Goal: Navigation & Orientation: Find specific page/section

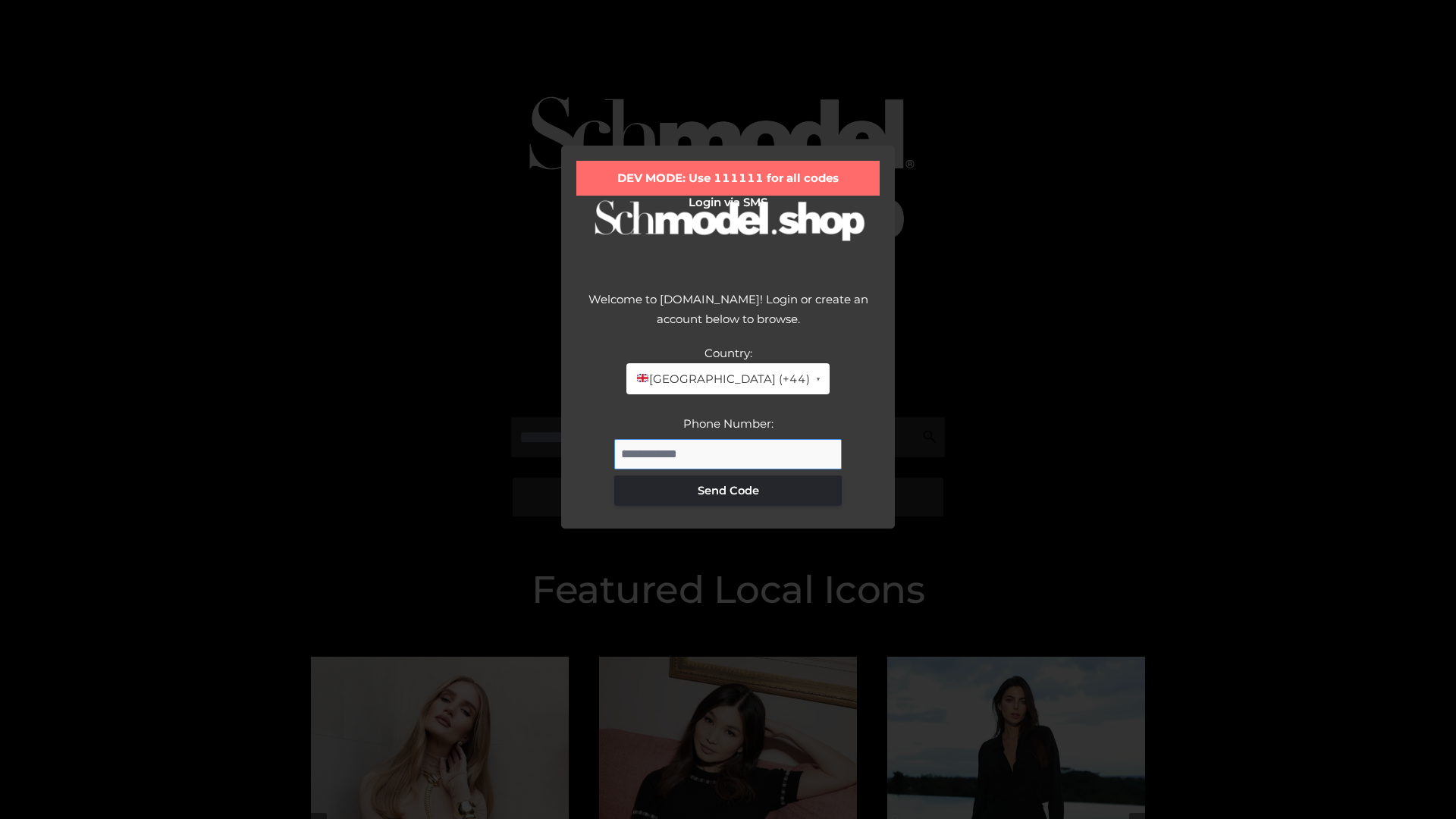
click at [728, 454] on input "Phone Number:" at bounding box center [727, 454] width 227 height 30
type input "**********"
click at [728, 490] on button "Send Code" at bounding box center [727, 490] width 227 height 30
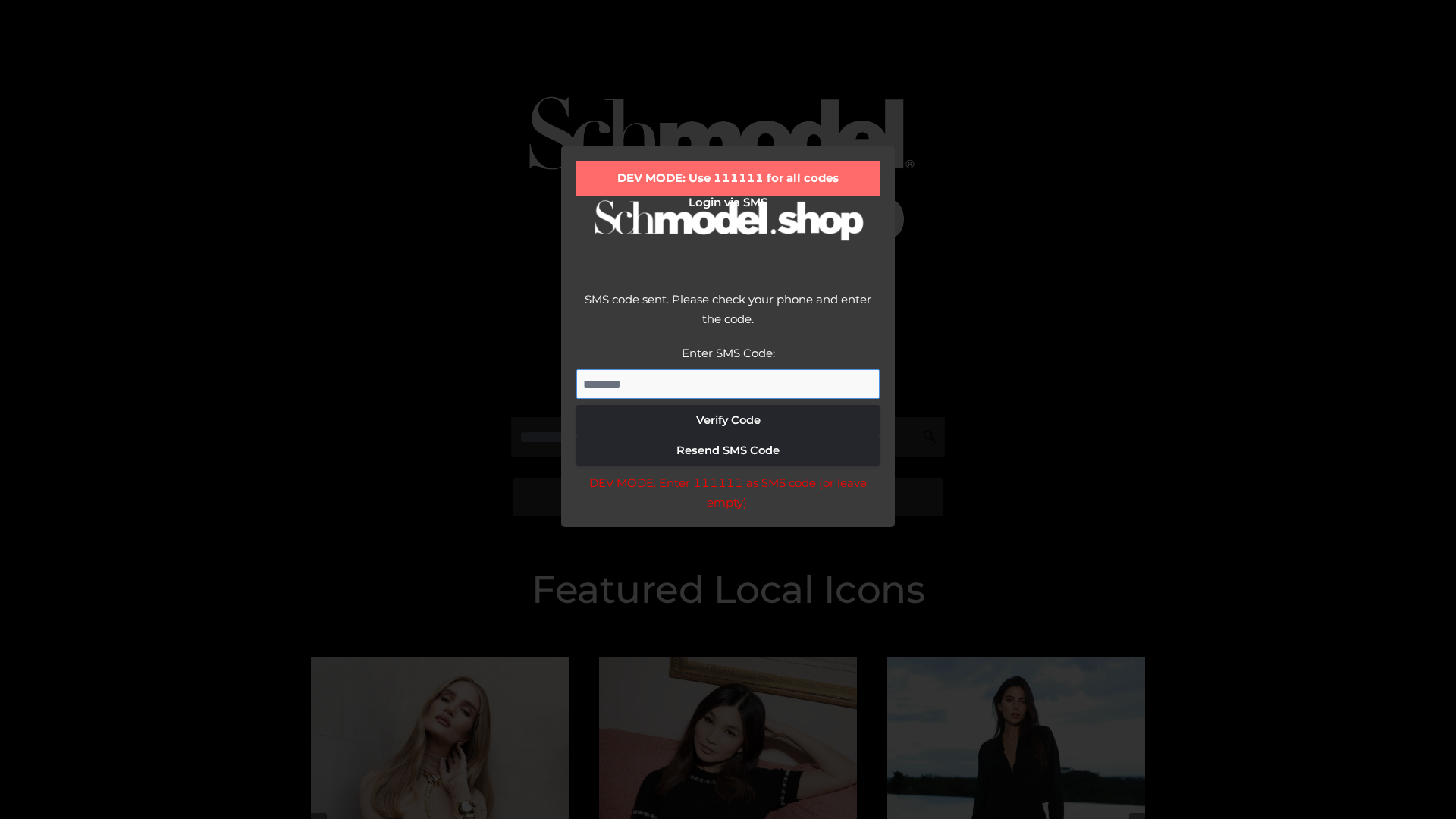
click at [728, 384] on input "Enter SMS Code:" at bounding box center [728, 384] width 304 height 30
type input "******"
click at [728, 420] on button "Verify Code" at bounding box center [728, 420] width 304 height 30
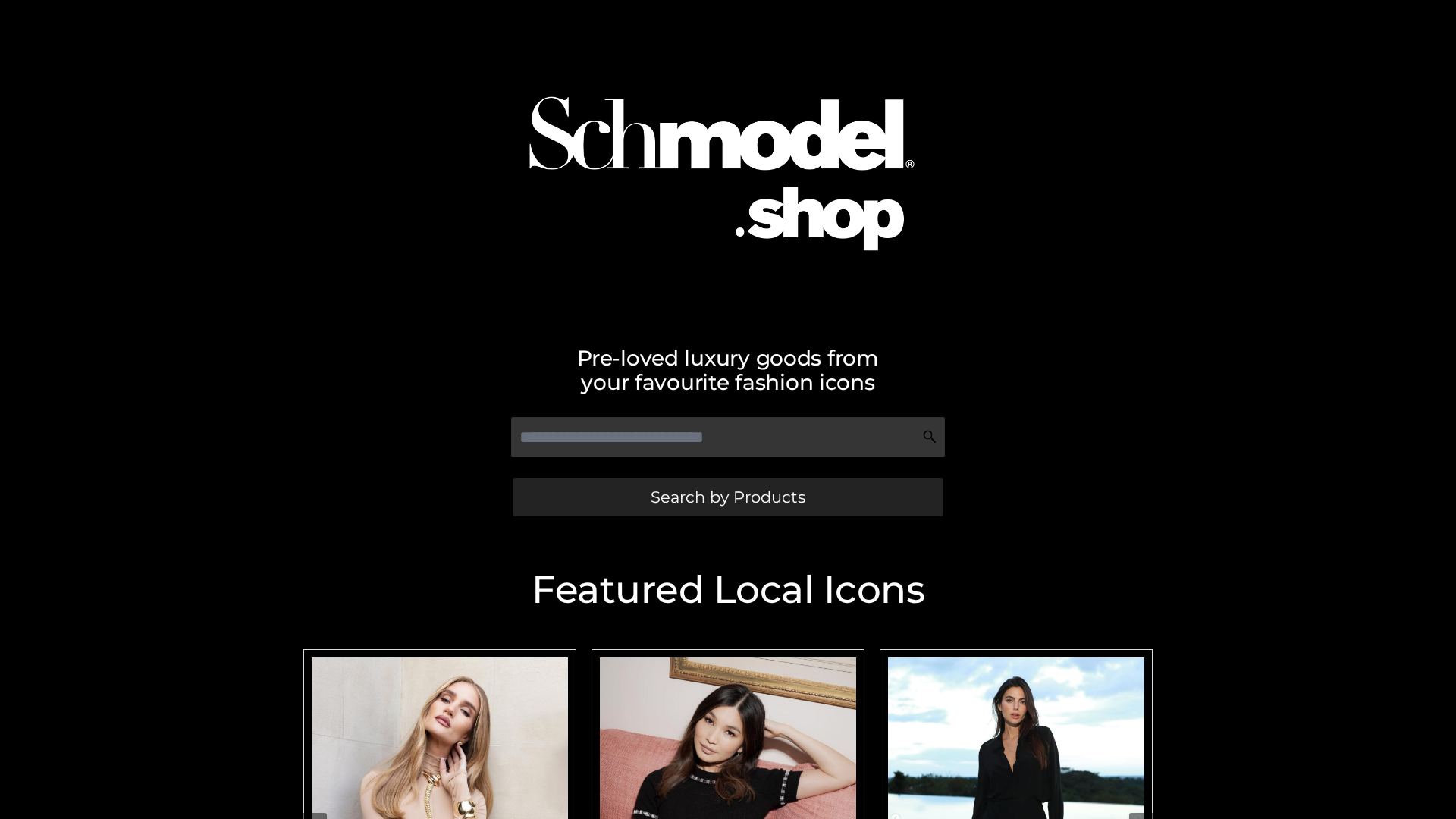
click at [727, 497] on span "Search by Products" at bounding box center [728, 497] width 155 height 16
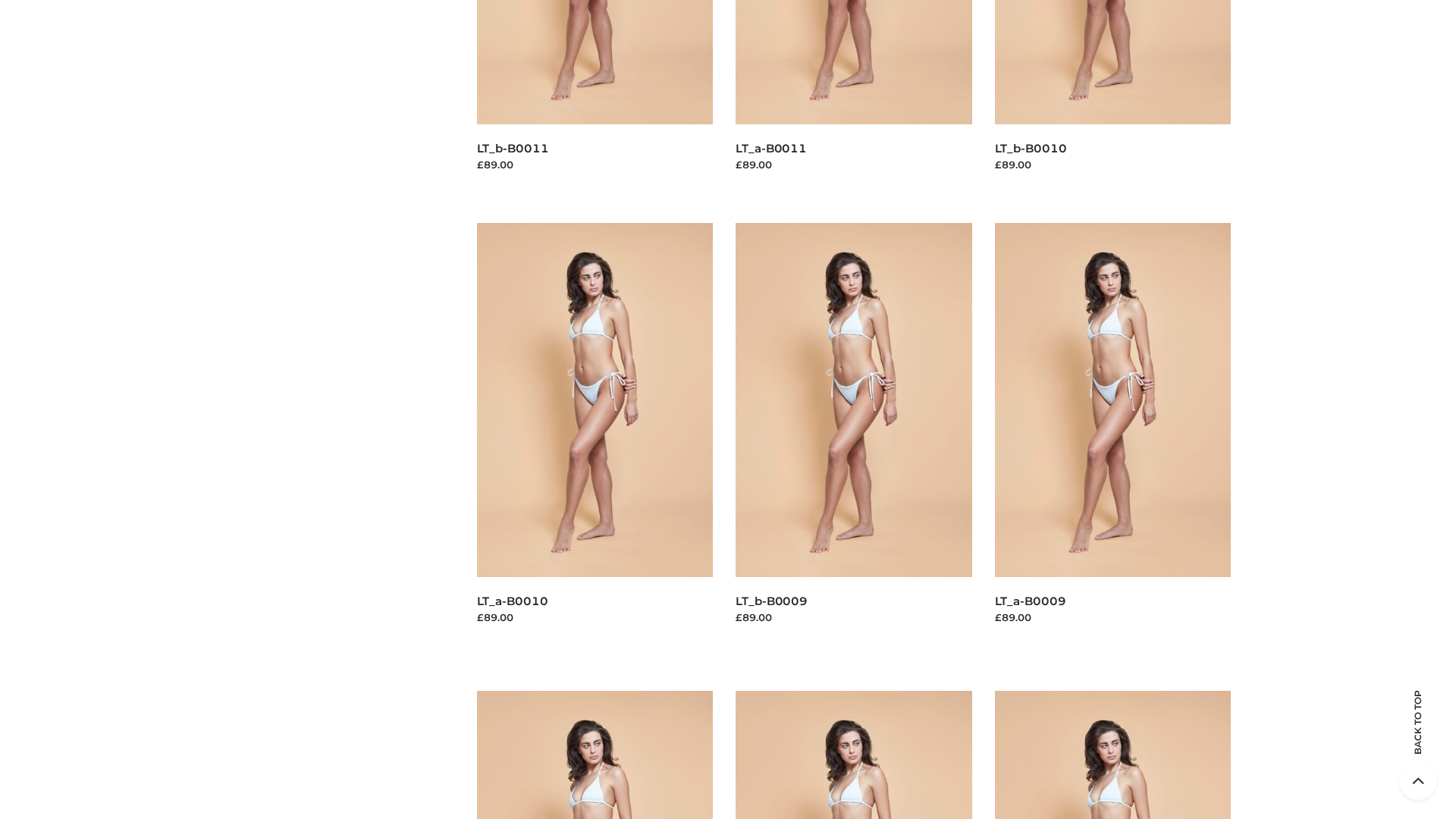
scroll to position [3999, 0]
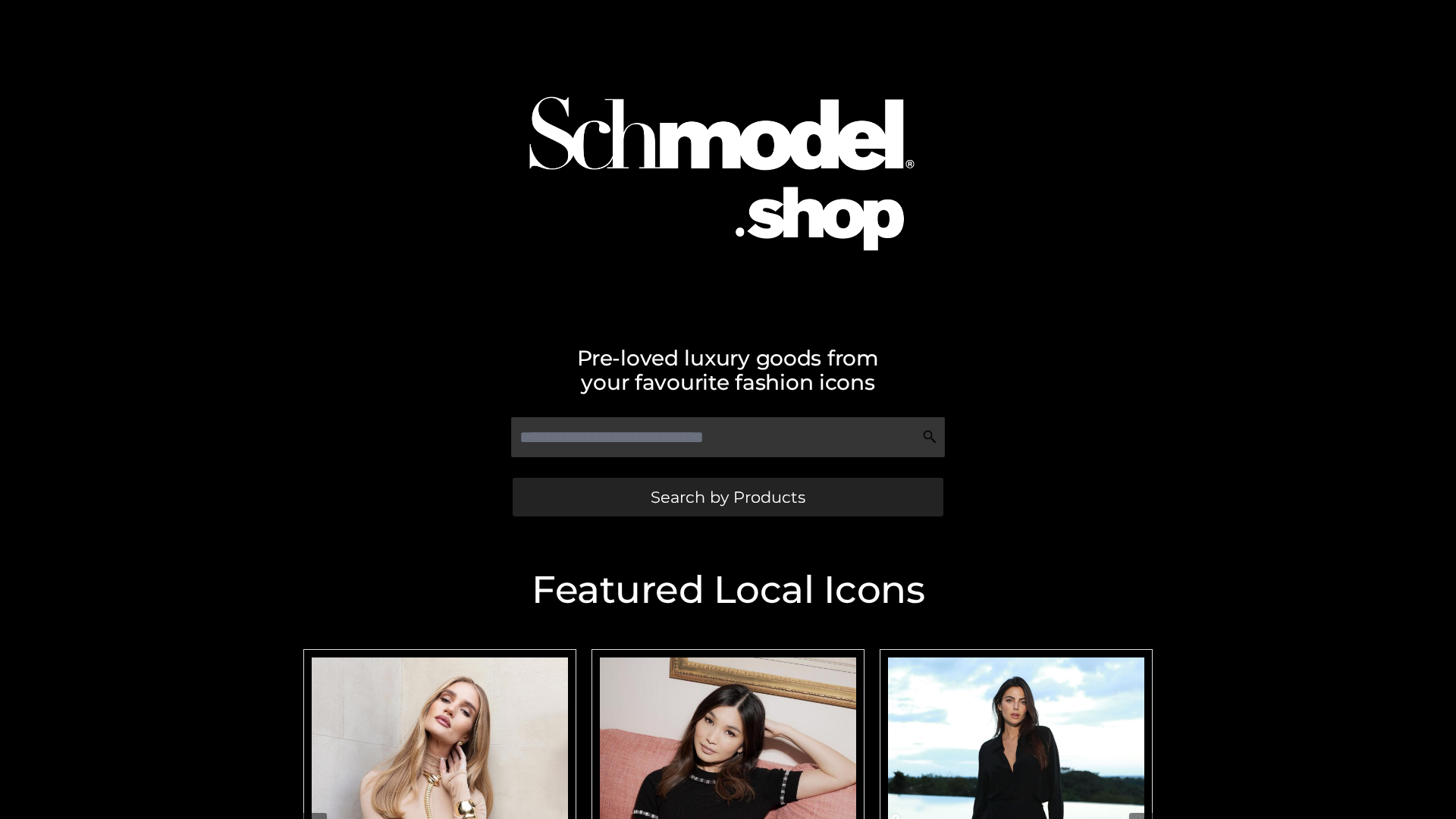
click at [727, 497] on span "Search by Products" at bounding box center [728, 497] width 155 height 16
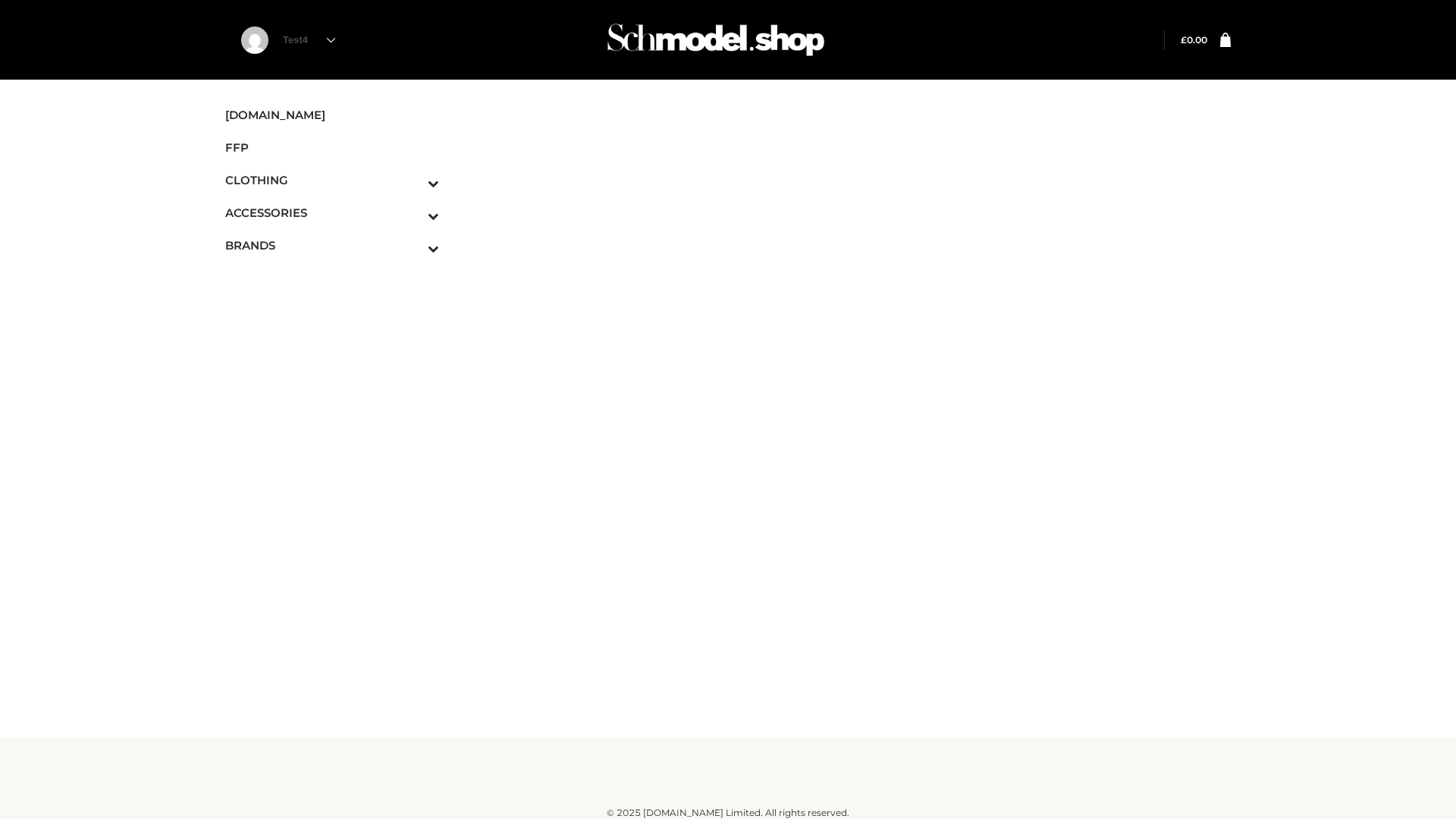
scroll to position [9, 0]
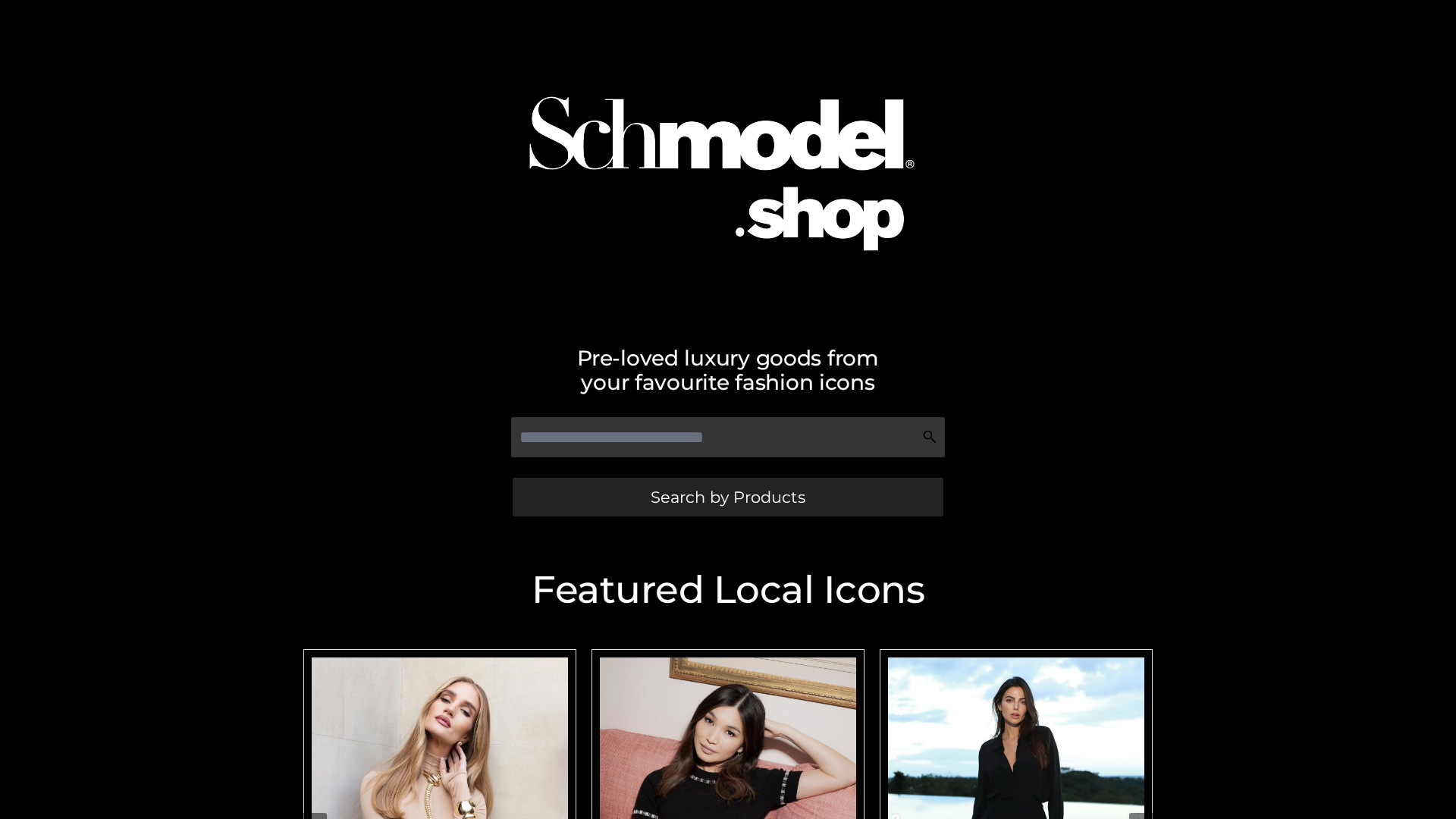
click at [727, 497] on span "Search by Products" at bounding box center [728, 497] width 155 height 16
